Goal: Navigation & Orientation: Find specific page/section

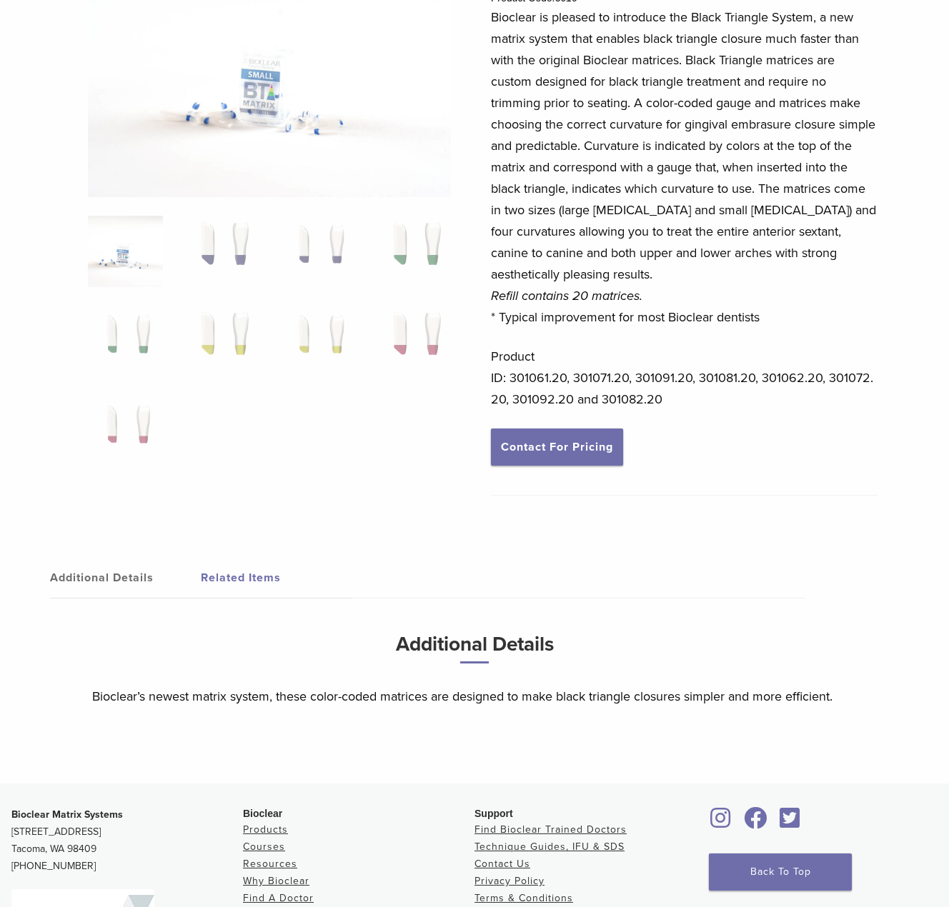
scroll to position [214, 0]
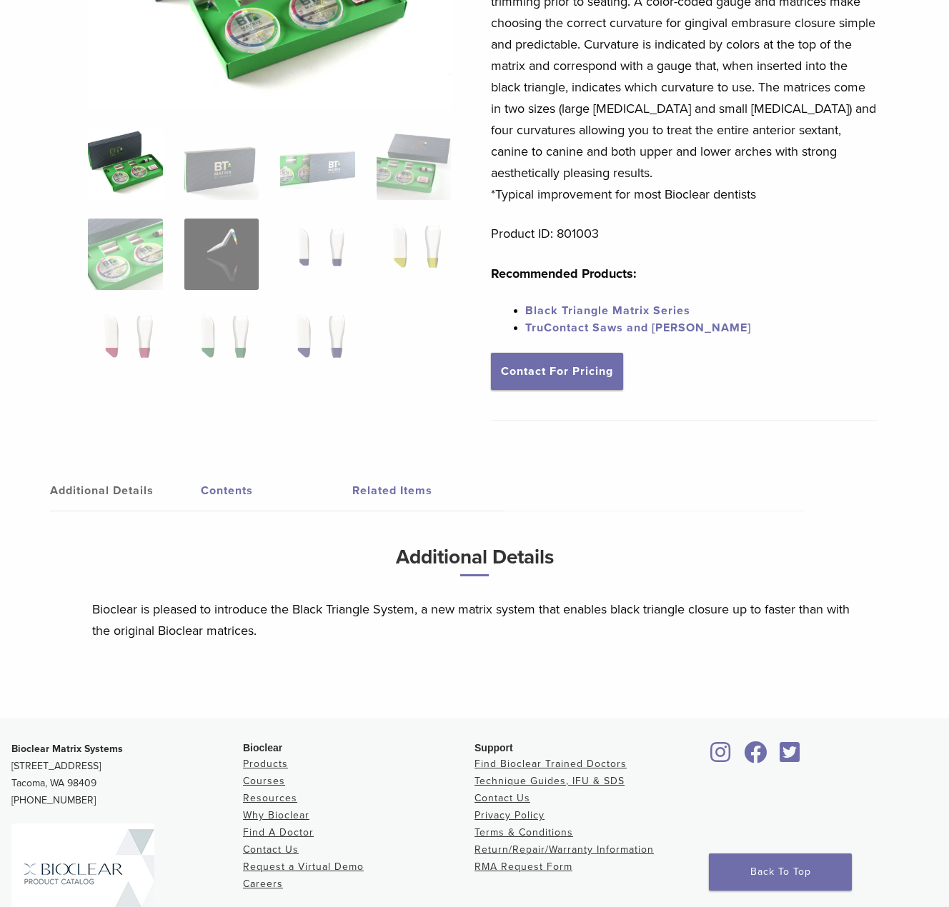
scroll to position [71, 0]
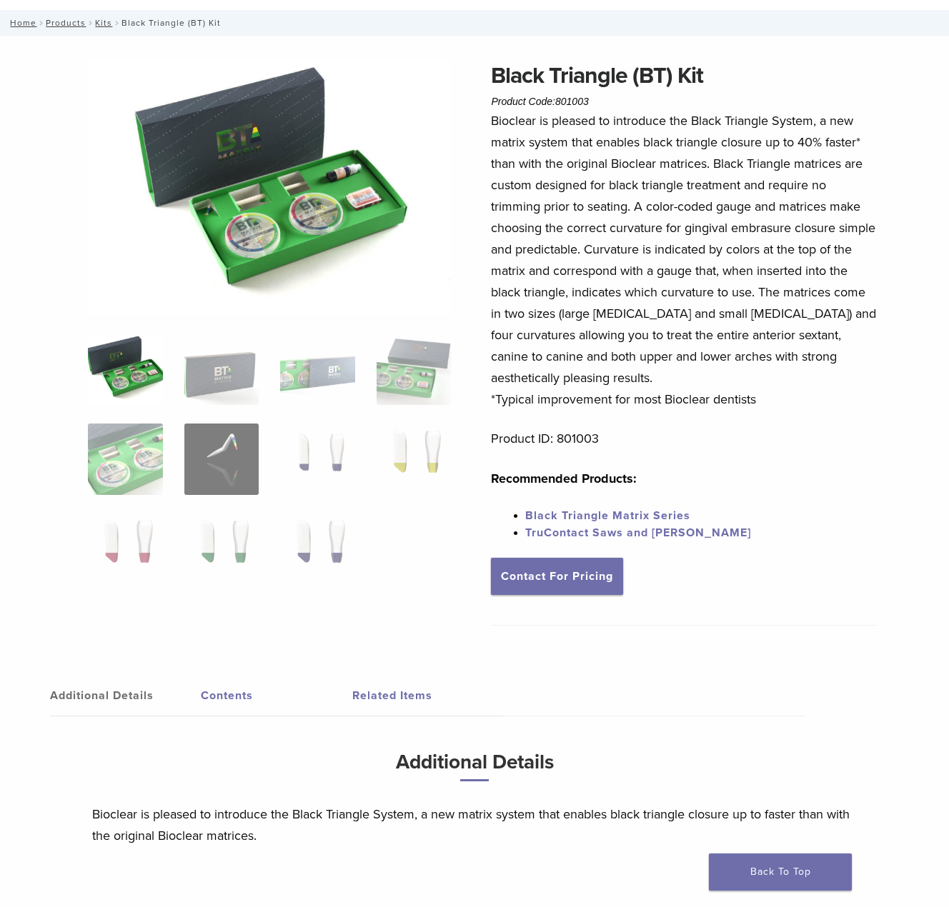
click at [654, 517] on link "Black Triangle Matrix Series" at bounding box center [607, 516] width 165 height 14
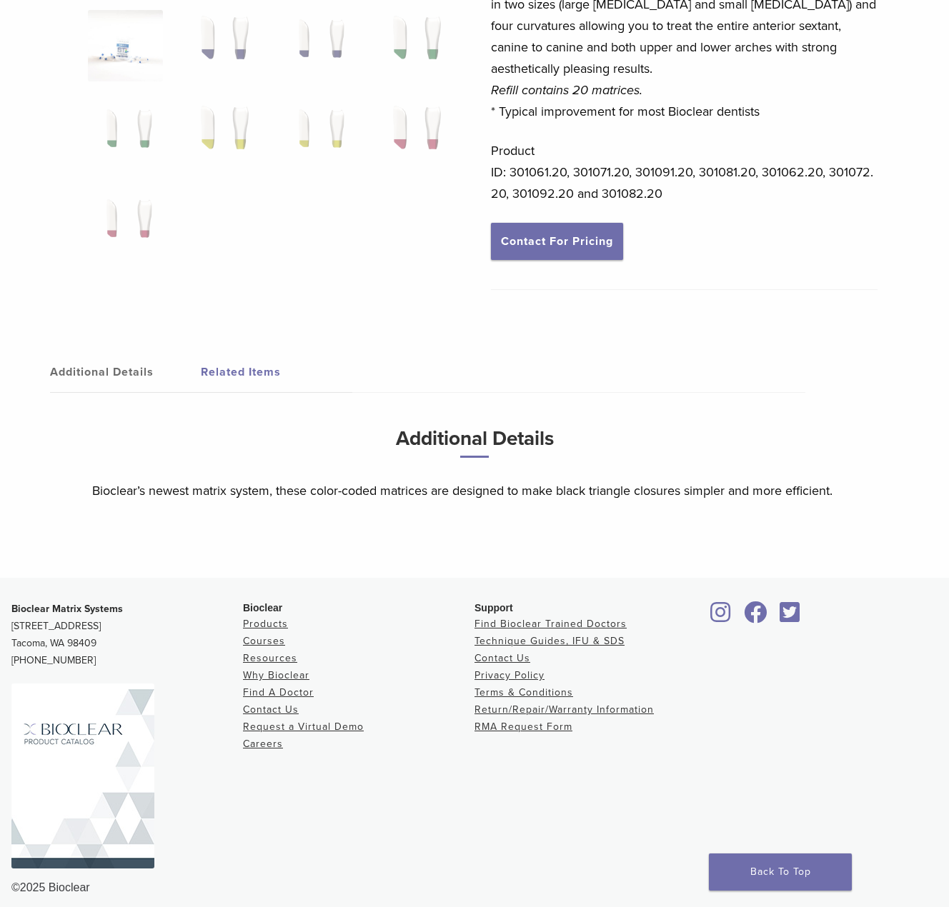
scroll to position [393, 0]
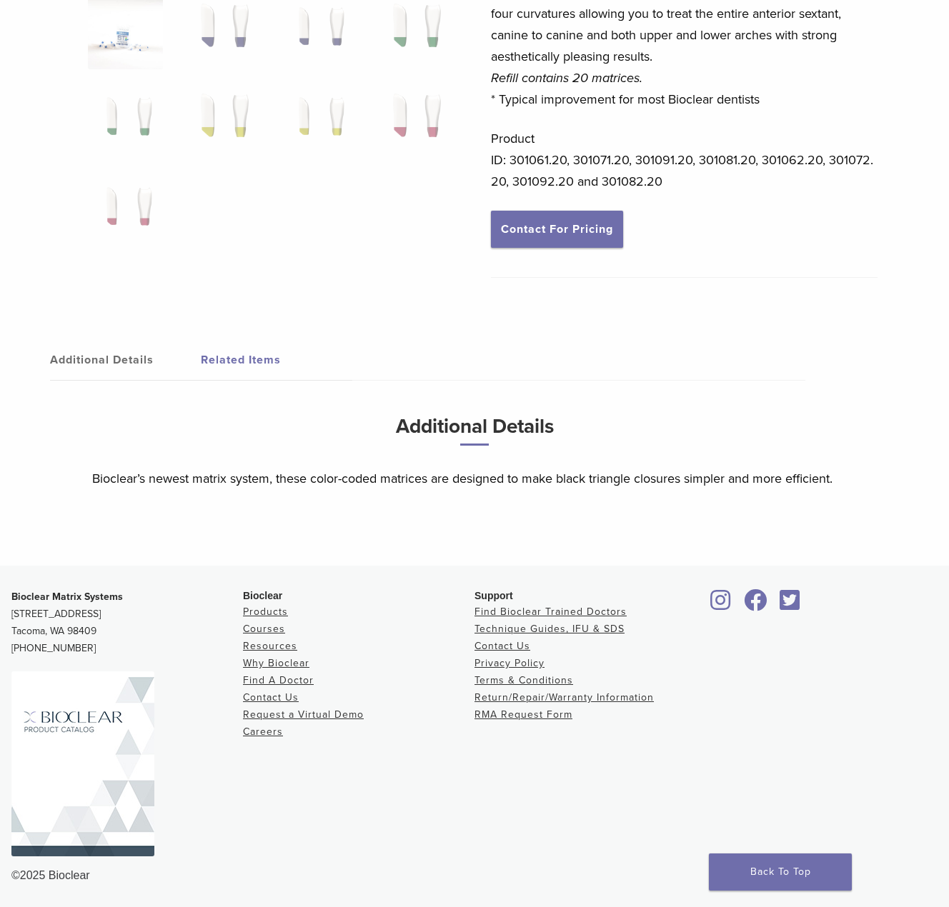
click at [124, 738] on img at bounding box center [82, 764] width 143 height 185
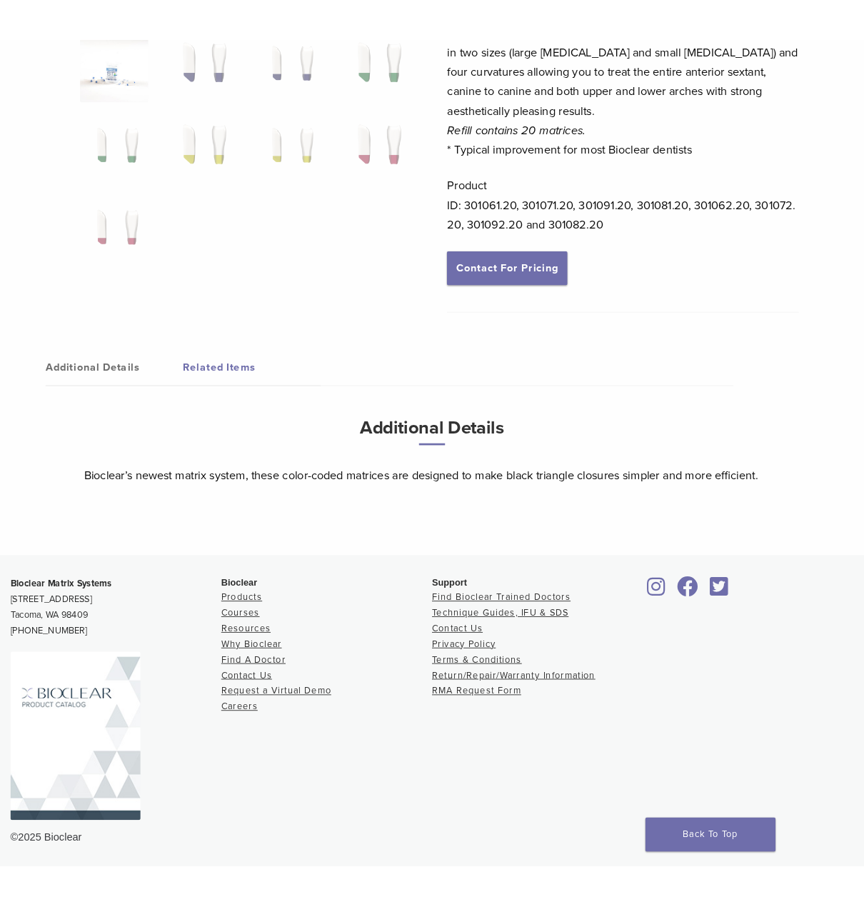
scroll to position [384, 0]
